Goal: Task Accomplishment & Management: Manage account settings

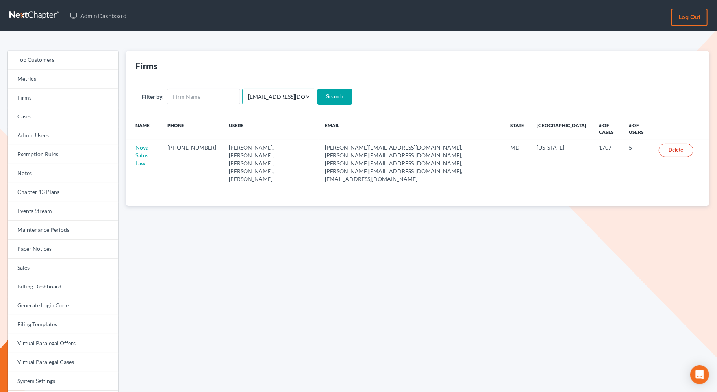
drag, startPoint x: 306, startPoint y: 96, endPoint x: 243, endPoint y: 94, distance: 63.4
click at [243, 95] on input "[EMAIL_ADDRESS][DOMAIN_NAME]" at bounding box center [278, 97] width 73 height 16
paste input "[PERSON_NAME].[PERSON_NAME]@global-lawfirm"
type input "[PERSON_NAME][EMAIL_ADDRESS][PERSON_NAME][DOMAIN_NAME]"
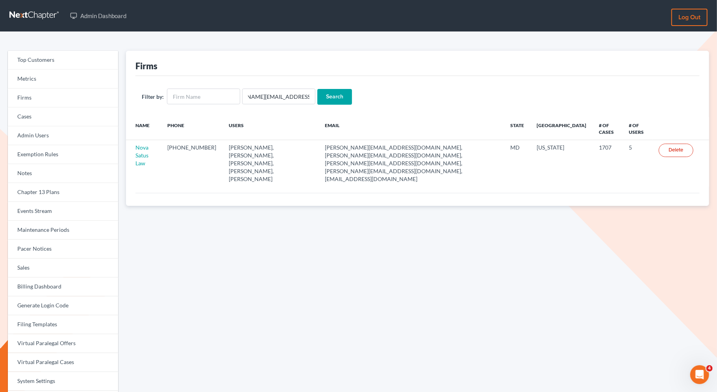
scroll to position [0, 0]
click at [333, 94] on input "Search" at bounding box center [334, 97] width 35 height 16
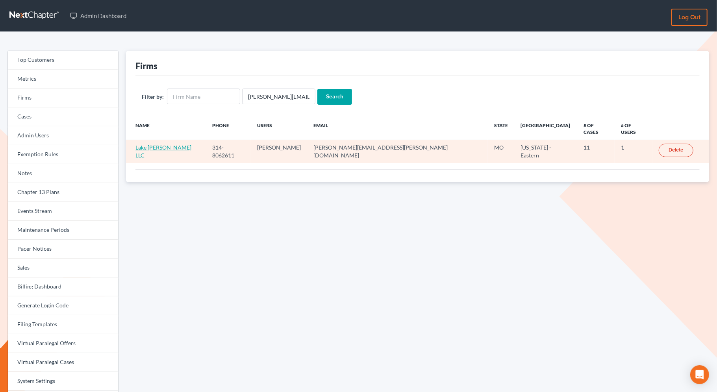
click at [152, 144] on link "Lake Munro LLC" at bounding box center [163, 151] width 56 height 15
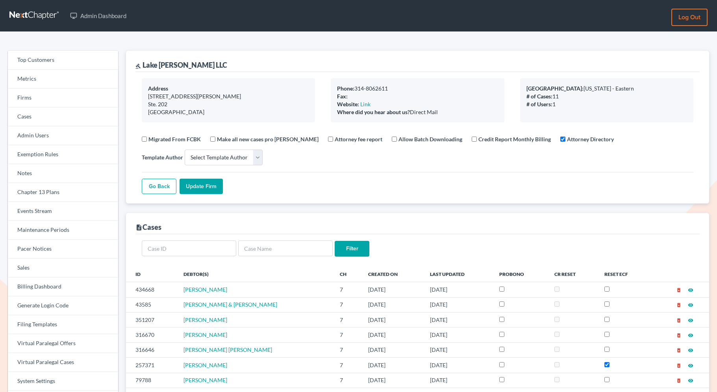
select select
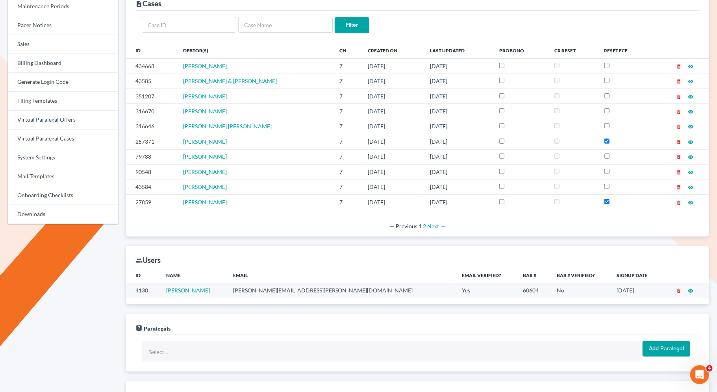
scroll to position [224, 0]
